Goal: Check status: Check status

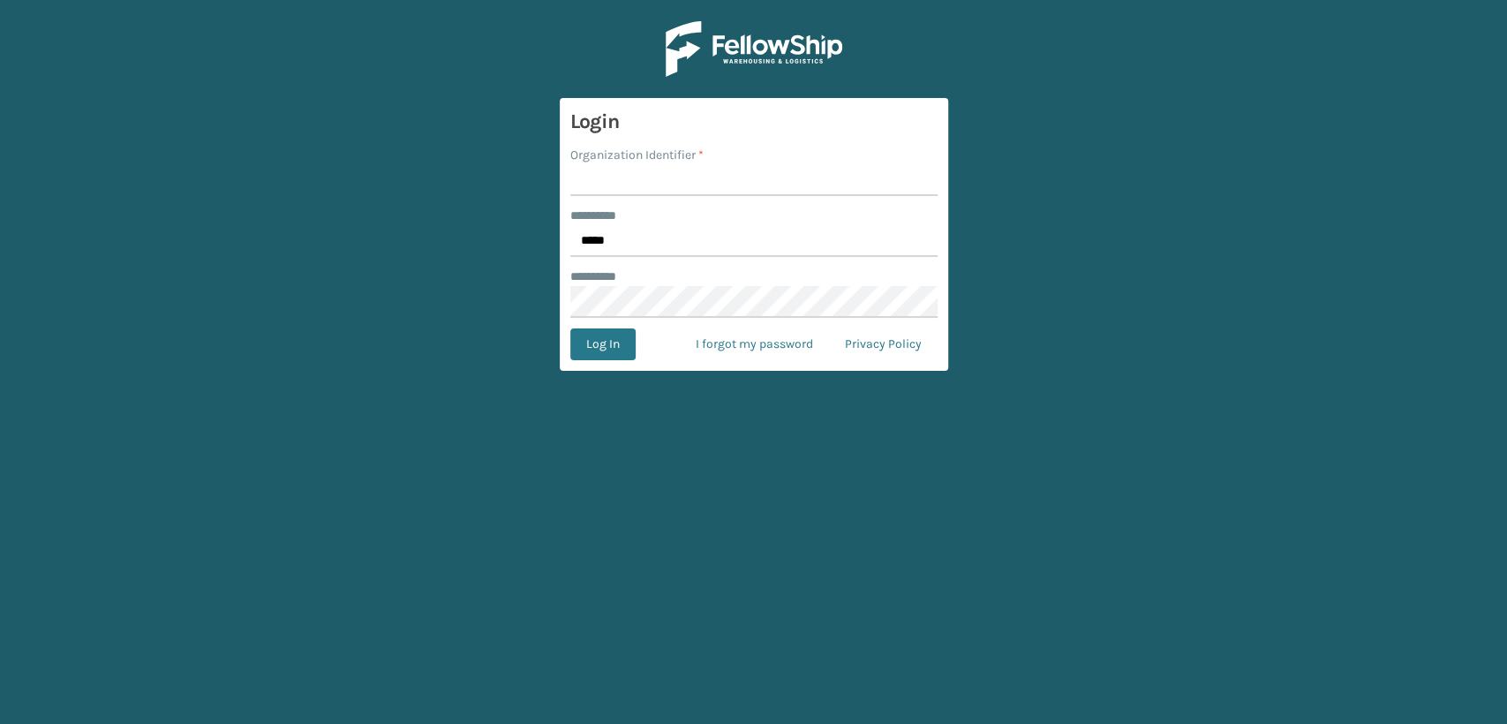
click at [627, 187] on input "Organization Identifier *" at bounding box center [753, 180] width 367 height 32
type input "Lifestyle"
click at [615, 349] on button "Log In" at bounding box center [602, 344] width 65 height 32
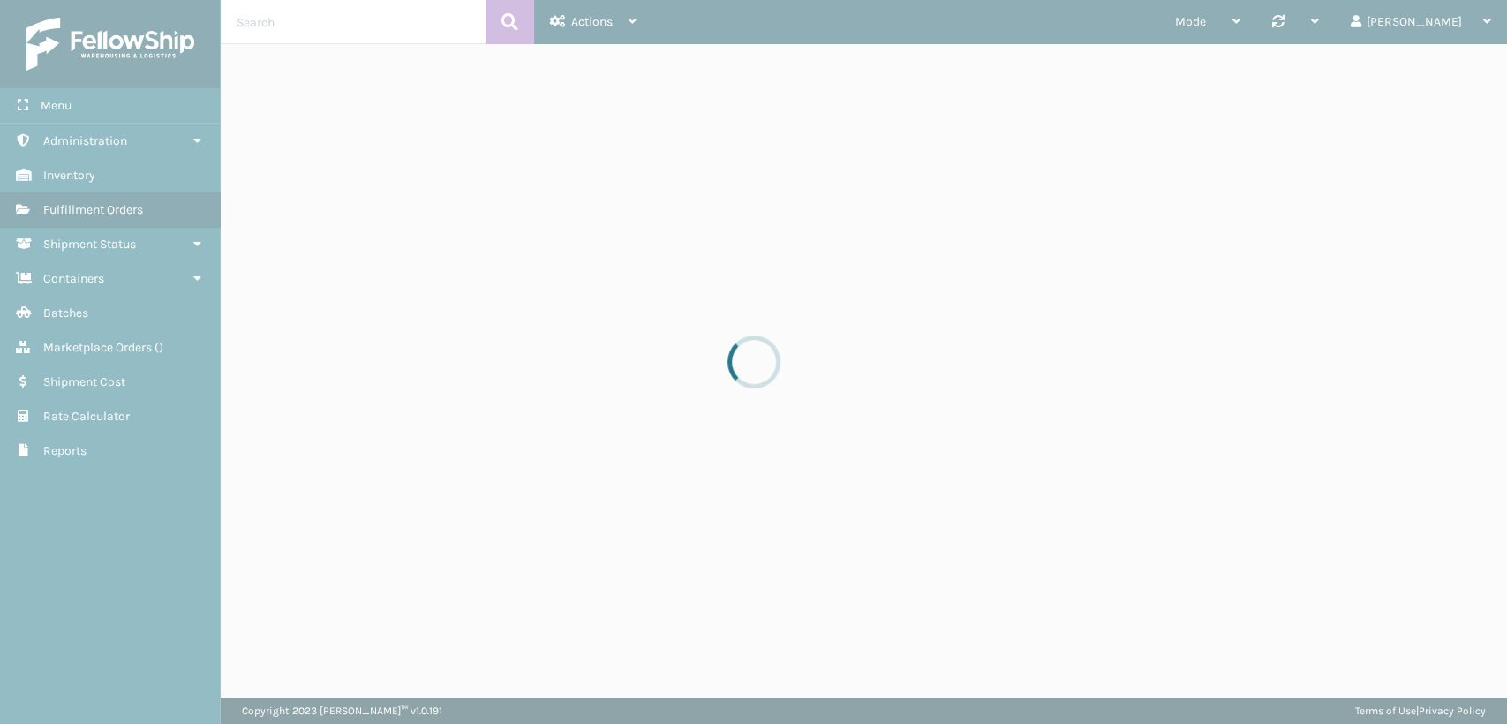
drag, startPoint x: 1441, startPoint y: 128, endPoint x: 1358, endPoint y: 128, distance: 83.0
click at [1441, 128] on div at bounding box center [753, 362] width 1507 height 724
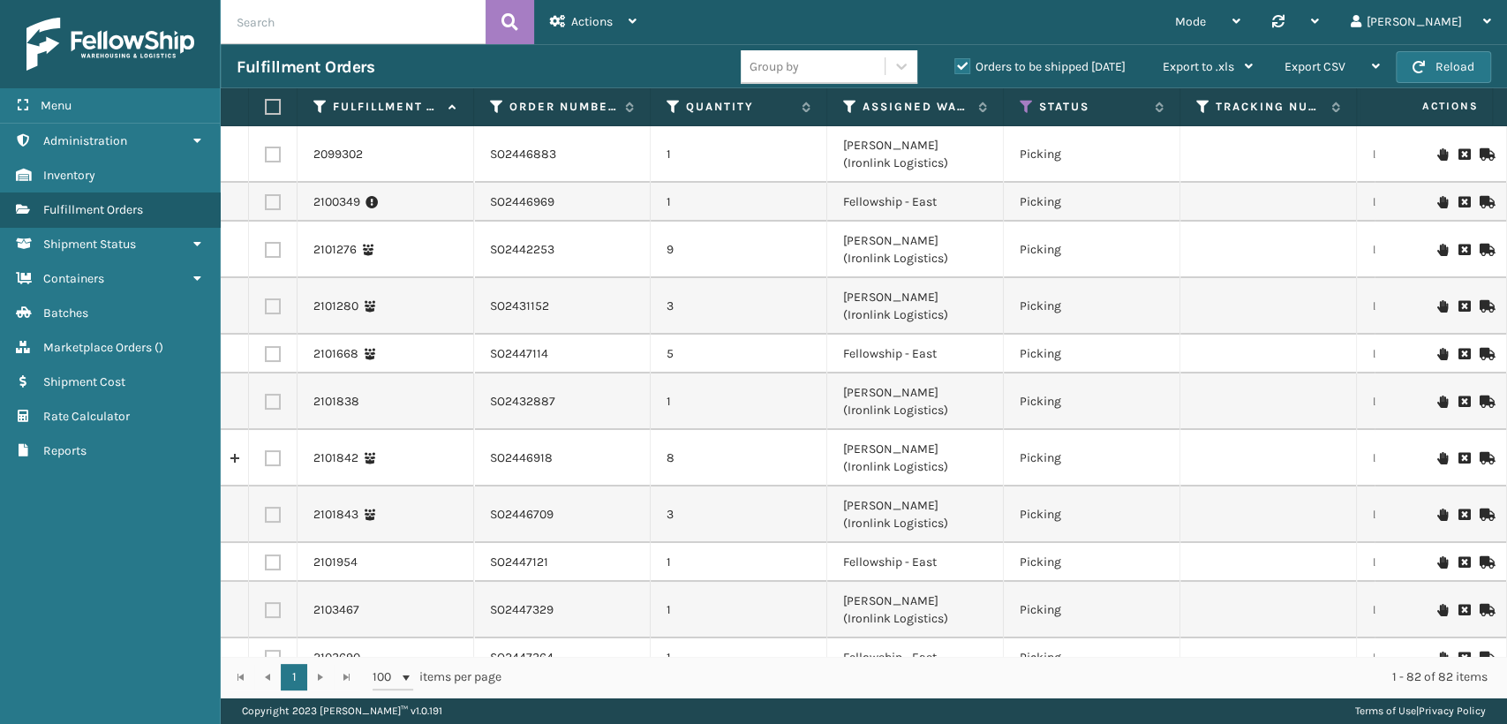
click at [360, 28] on input "text" at bounding box center [353, 22] width 265 height 44
type input "so2446969"
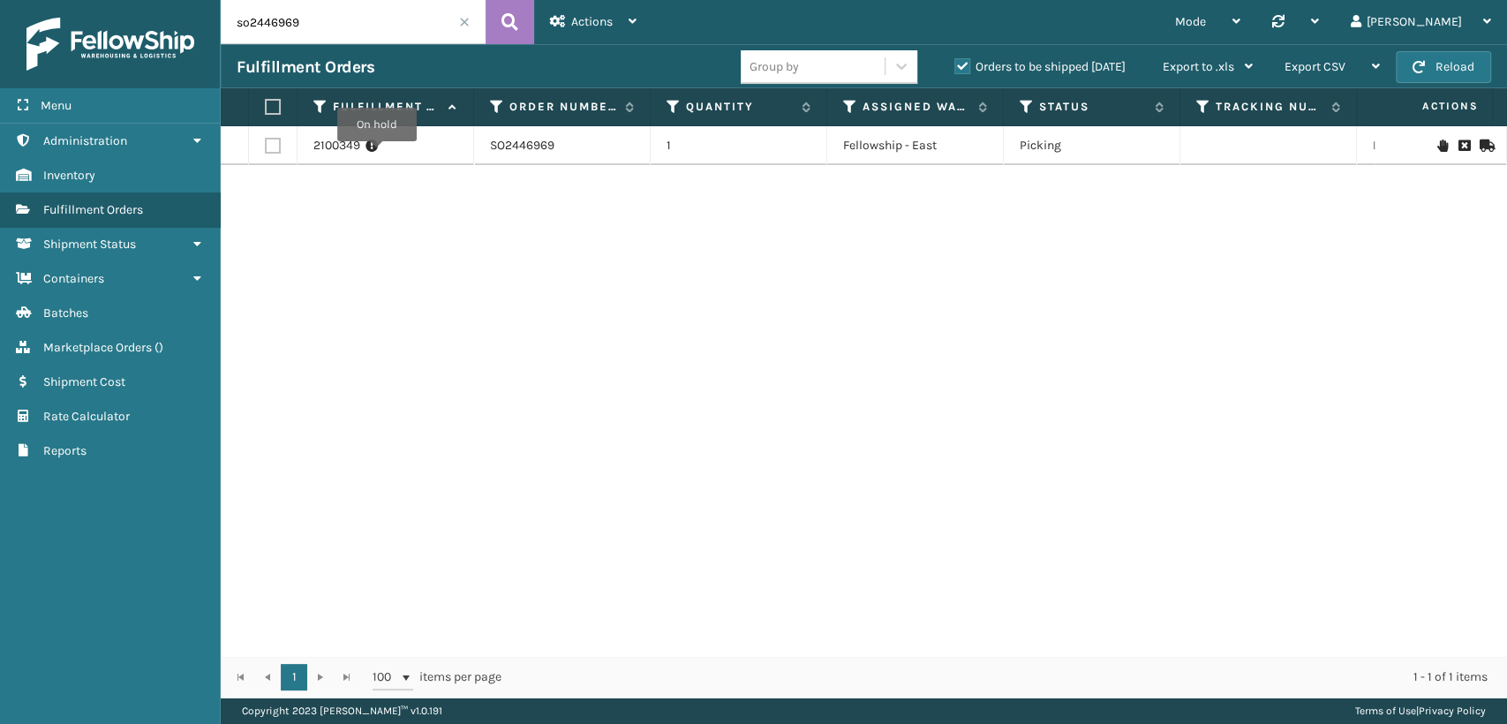
click at [375, 154] on icon at bounding box center [372, 146] width 12 height 18
click at [369, 155] on icon at bounding box center [372, 146] width 12 height 18
click at [325, 155] on link "2100349" at bounding box center [336, 146] width 47 height 18
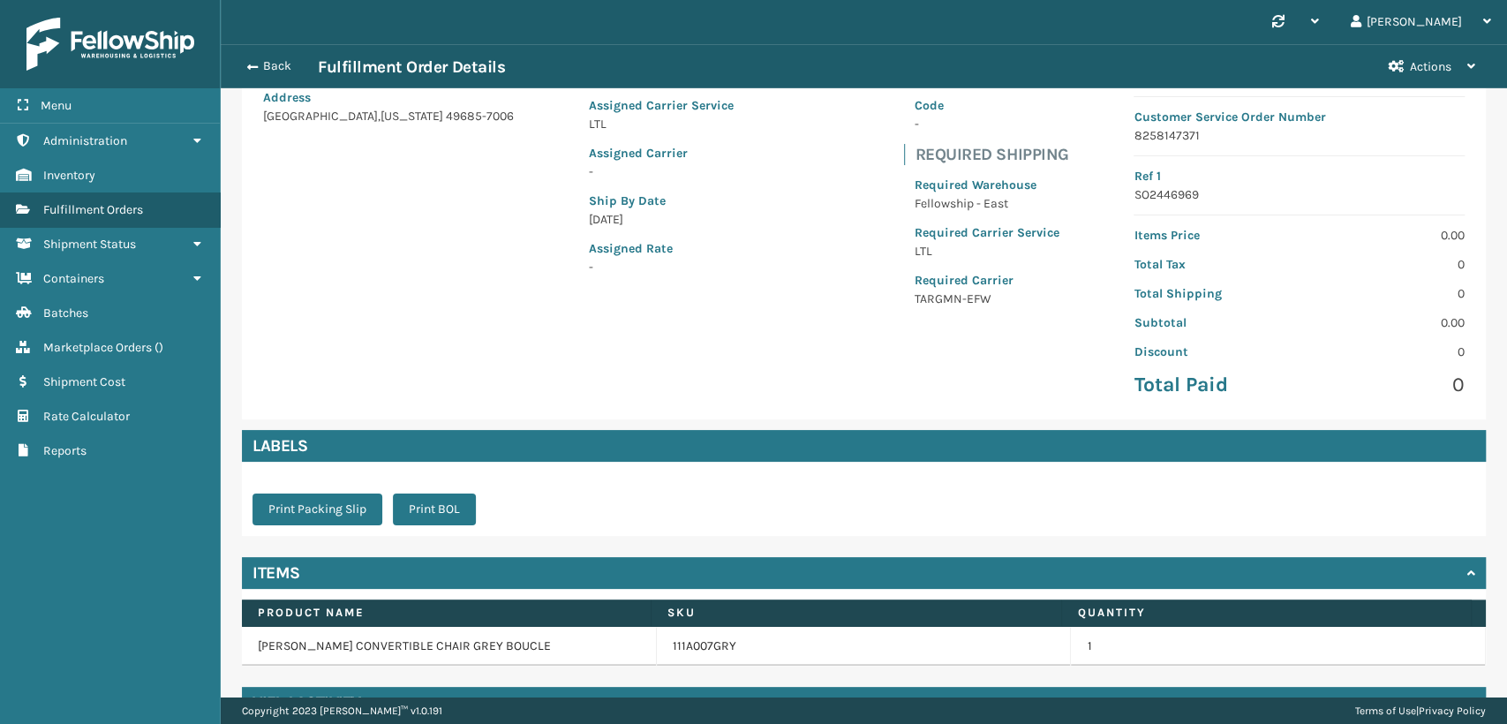
scroll to position [237, 0]
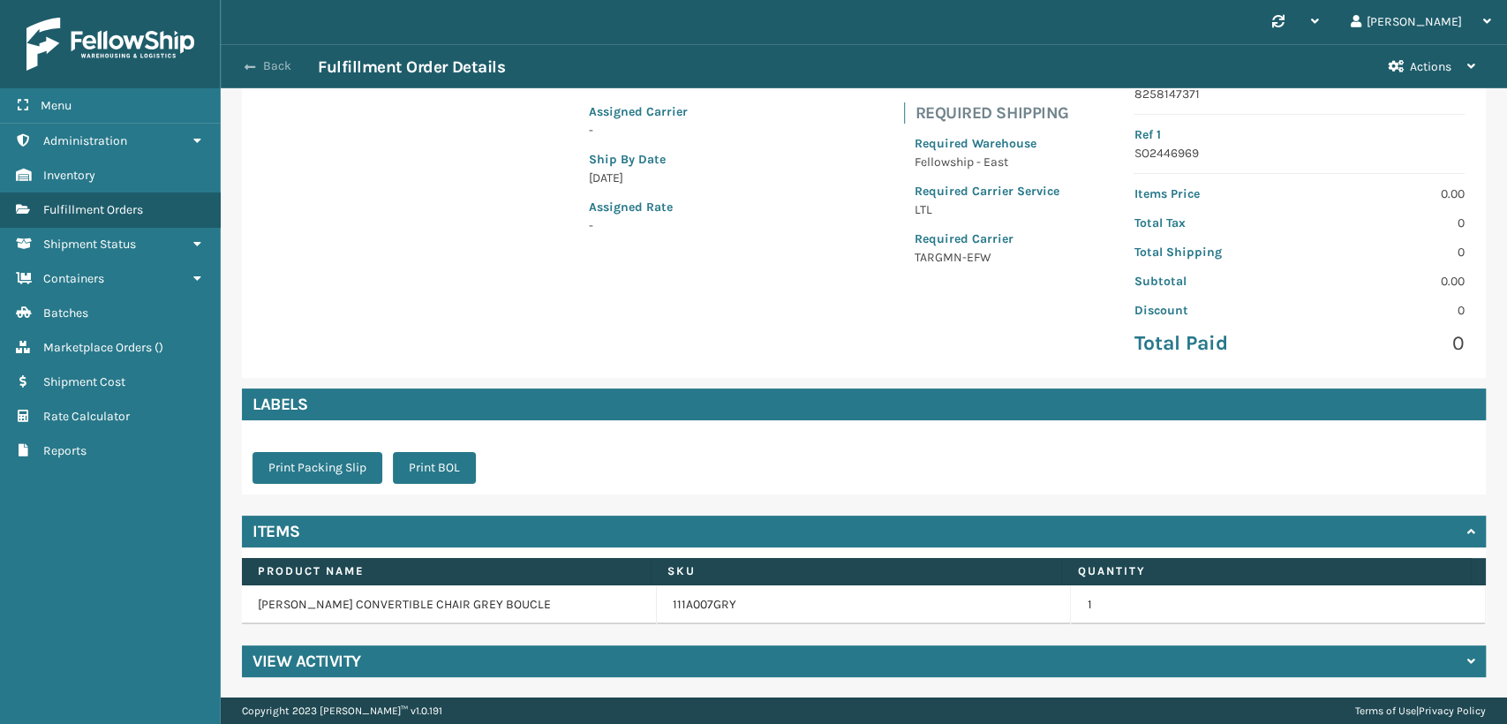
click at [274, 67] on button "Back" at bounding box center [277, 66] width 81 height 16
